Goal: Task Accomplishment & Management: Use online tool/utility

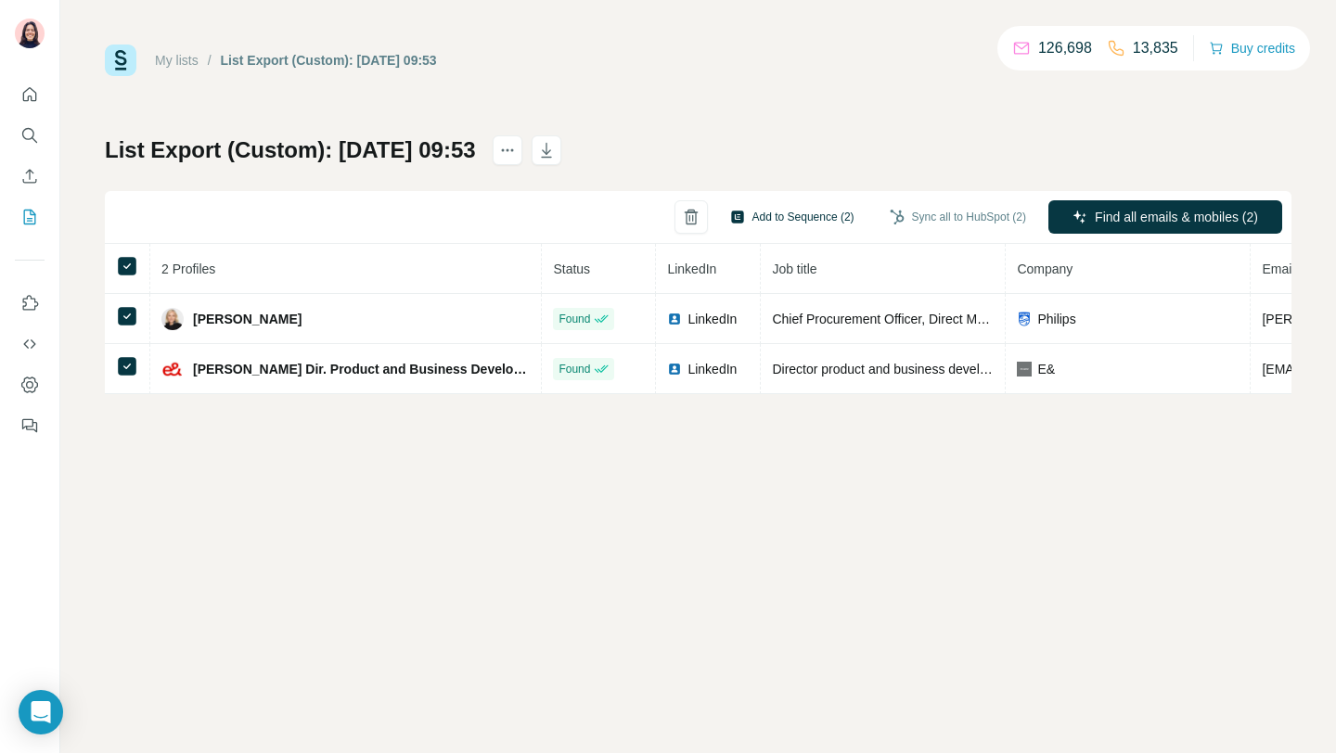
click at [818, 225] on button "Add to Sequence (2)" at bounding box center [792, 217] width 150 height 28
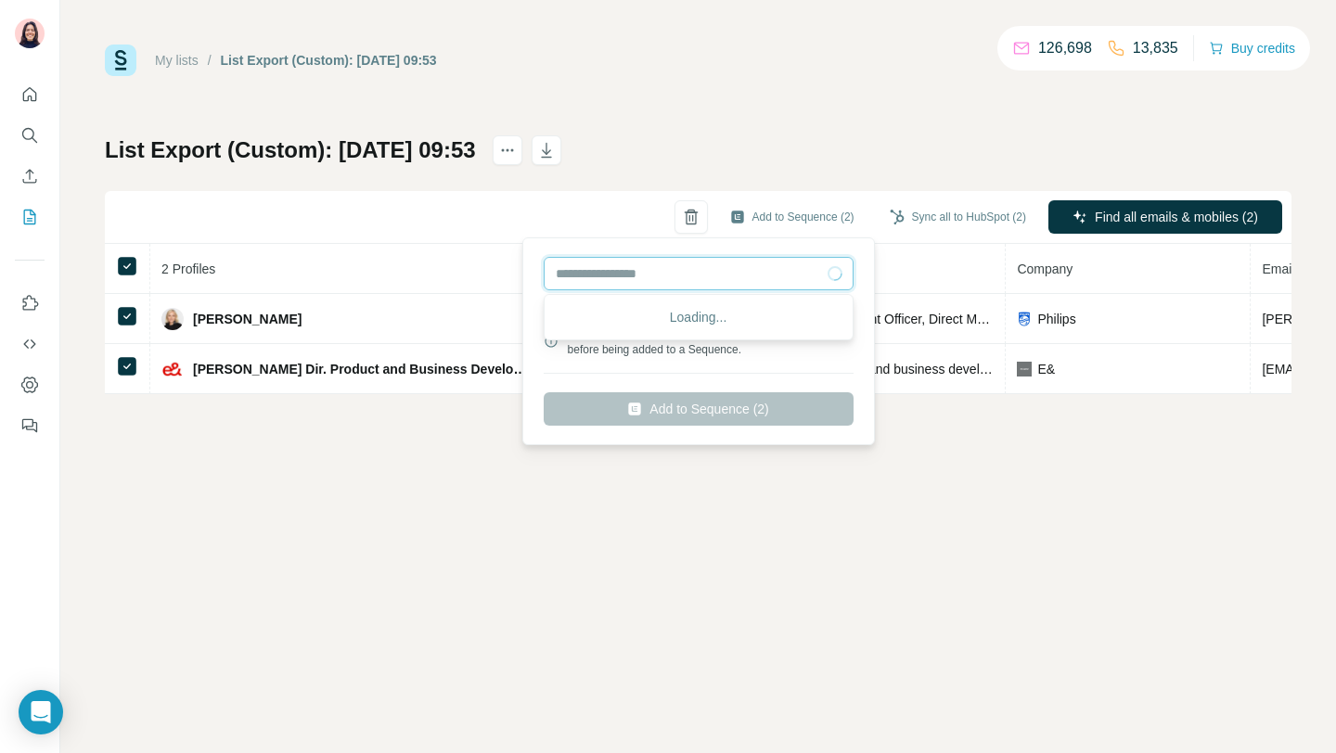
click at [781, 282] on input "text" at bounding box center [699, 273] width 310 height 33
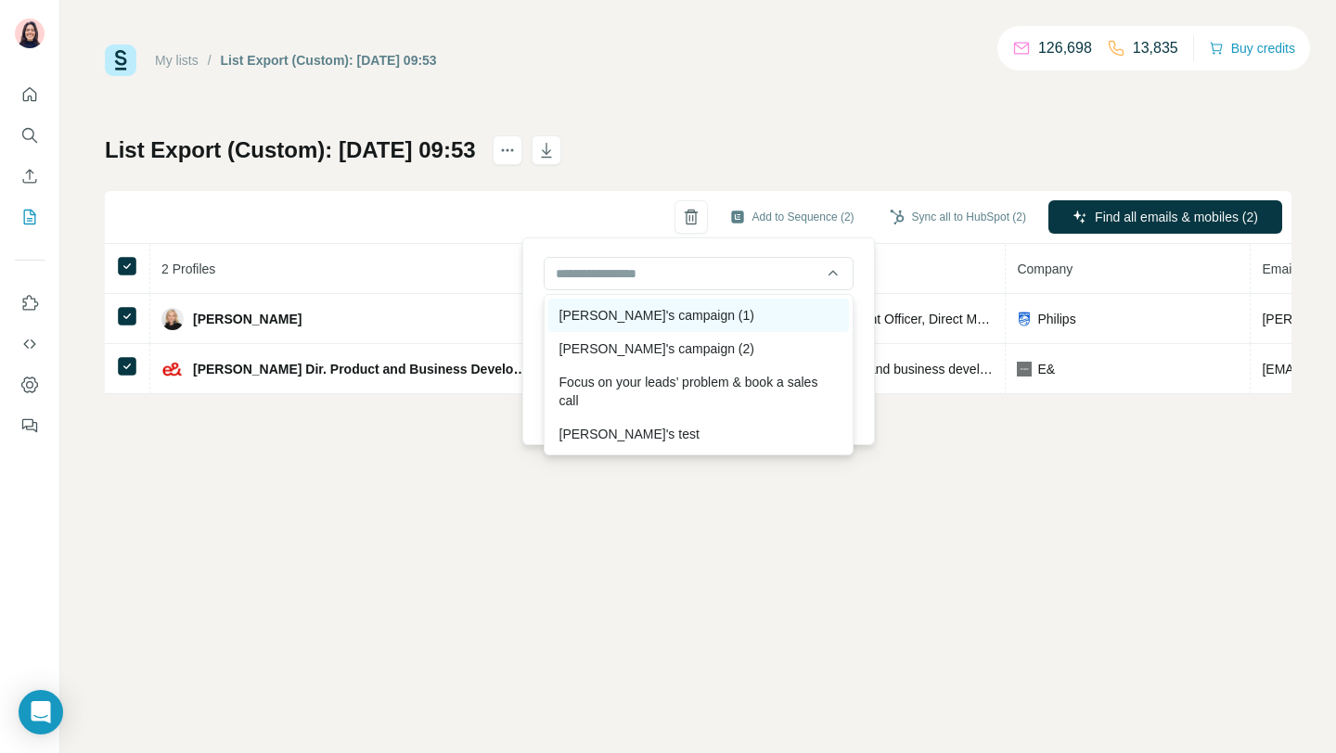
click at [710, 313] on div "David's campaign (1)" at bounding box center [698, 315] width 301 height 33
type input "**********"
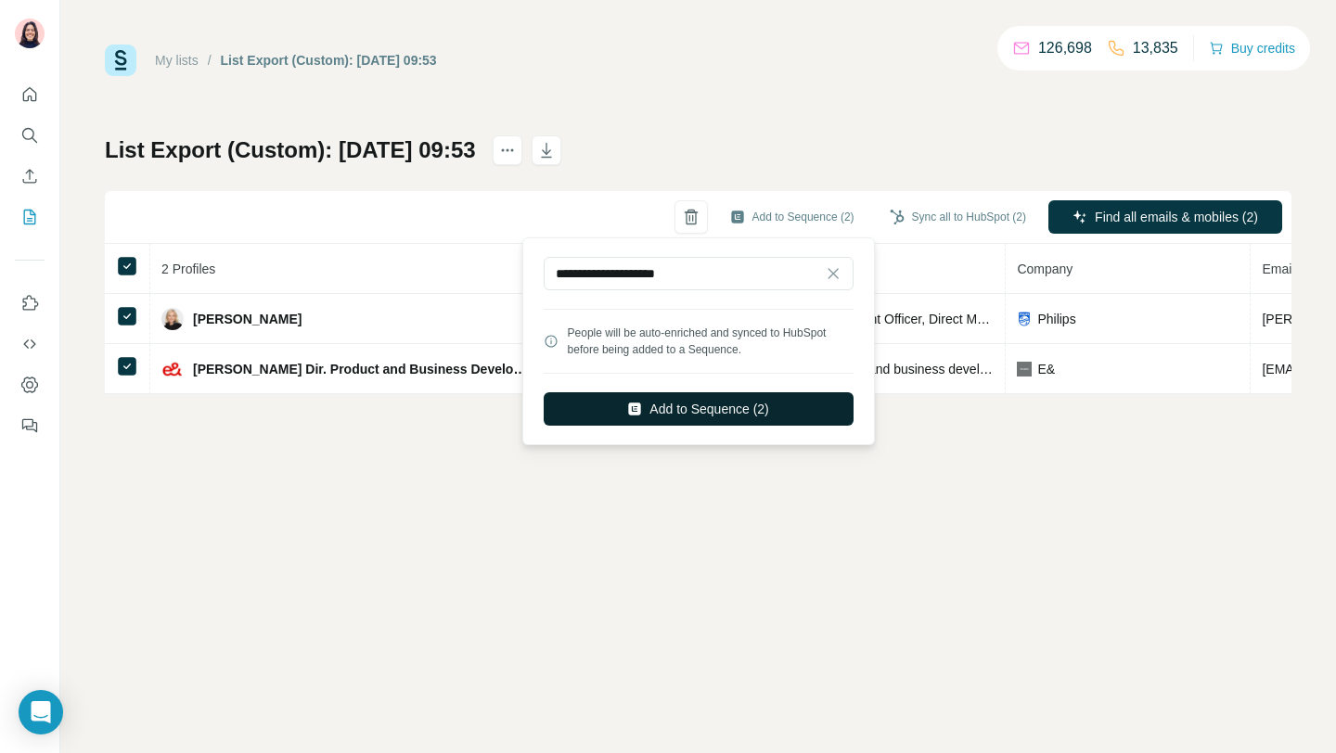
click at [698, 407] on button "Add to Sequence (2)" at bounding box center [699, 408] width 310 height 33
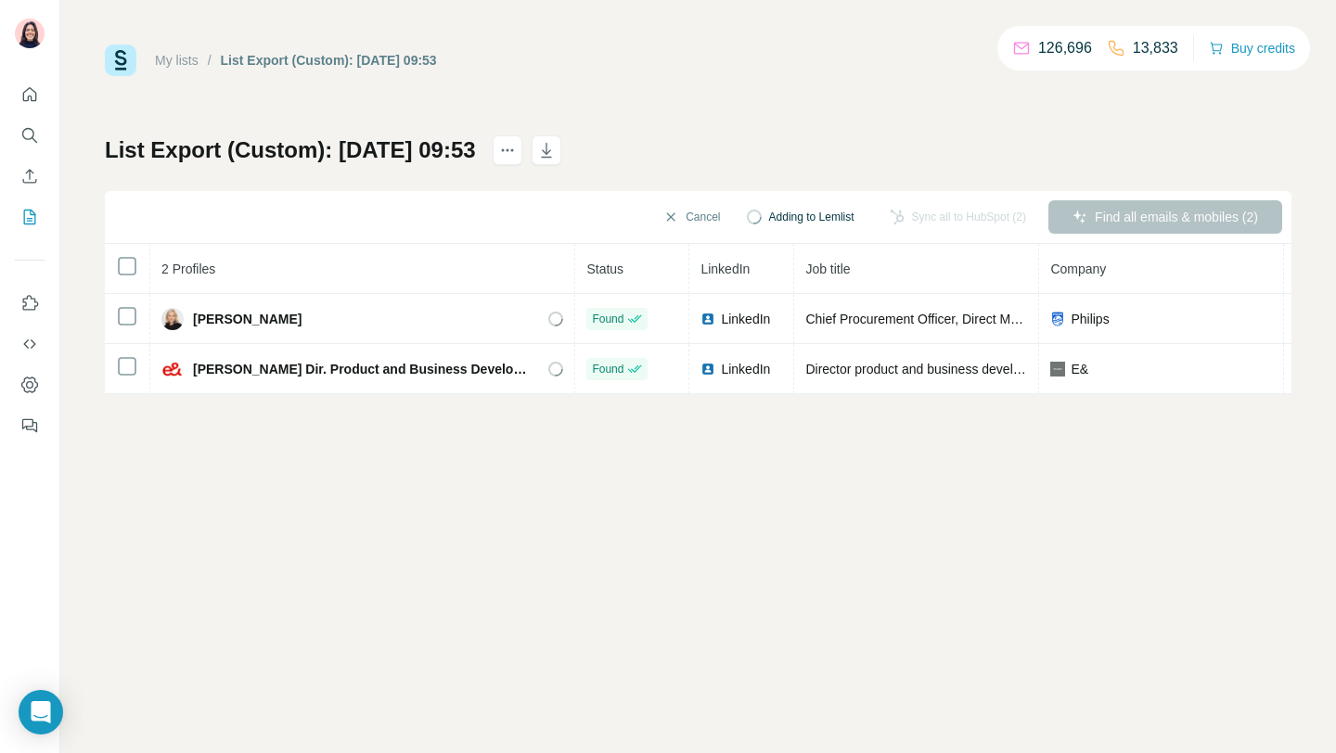
click at [681, 506] on div "My lists / List Export (Custom): [DATE] 09:53 126,696 13,833 Buy credits List E…" at bounding box center [698, 376] width 1276 height 753
